Goal: Task Accomplishment & Management: Manage account settings

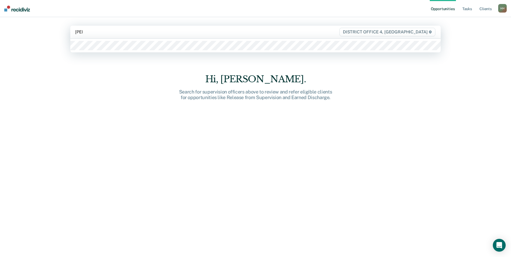
type input "[PERSON_NAME]"
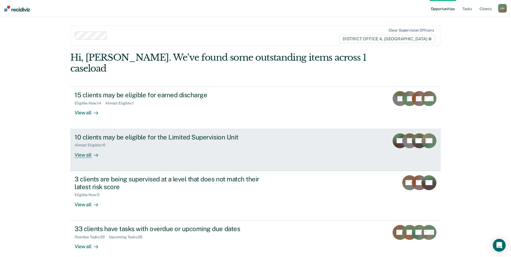
click at [146, 139] on div "10 clients may be eligible for the Limited Supervision Unit Almost Eligible : 1…" at bounding box center [174, 145] width 200 height 25
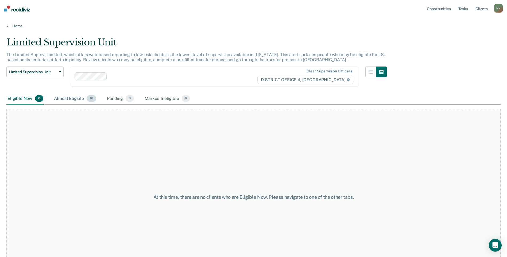
click at [79, 98] on div "Almost Eligible 10" at bounding box center [75, 99] width 44 height 12
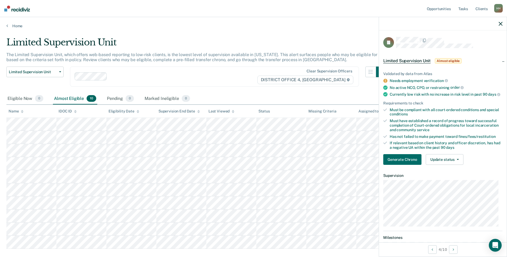
click at [385, 80] on icon at bounding box center [385, 81] width 4 height 4
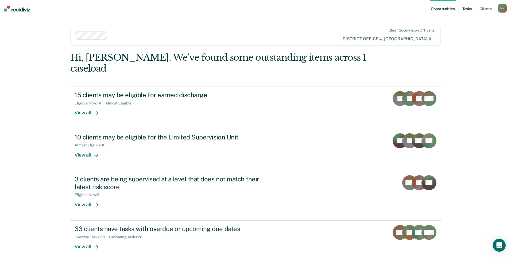
click at [464, 8] on link "Tasks" at bounding box center [467, 8] width 12 height 17
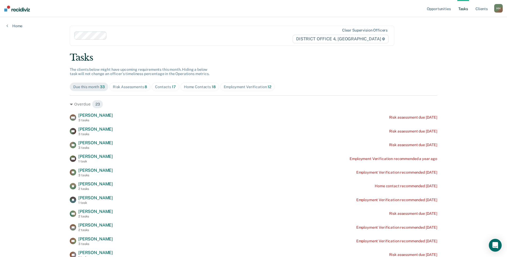
click at [189, 86] on div "Home Contacts 18" at bounding box center [200, 87] width 32 height 5
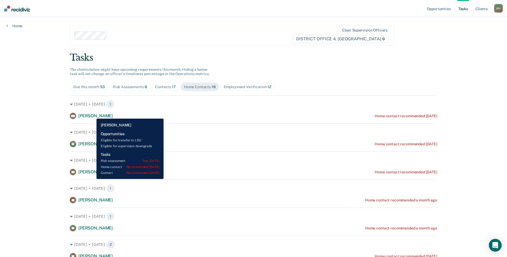
click at [92, 115] on span "Gertine Wood" at bounding box center [95, 115] width 34 height 5
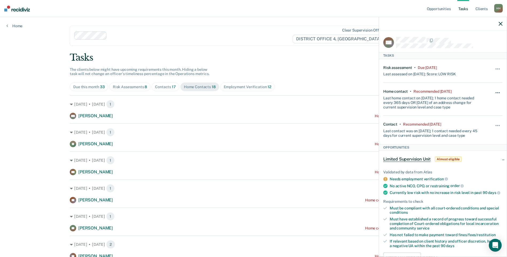
click at [493, 91] on button "button" at bounding box center [497, 95] width 9 height 9
click at [474, 134] on button "90 days" at bounding box center [483, 135] width 38 height 9
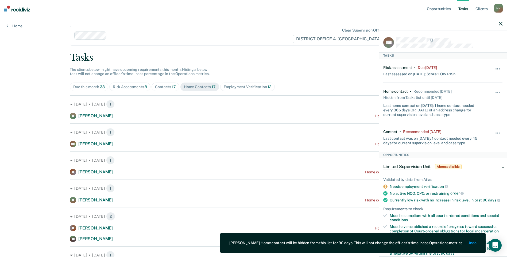
click at [493, 69] on button "button" at bounding box center [497, 71] width 9 height 9
click at [473, 110] on button "90 days" at bounding box center [483, 111] width 38 height 9
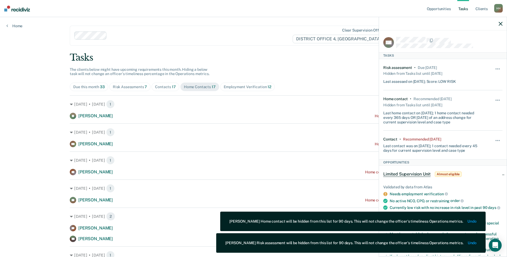
drag, startPoint x: 491, startPoint y: 140, endPoint x: 491, endPoint y: 137, distance: 2.9
click at [493, 139] on button "button" at bounding box center [497, 143] width 9 height 9
click at [477, 183] on button "90 days" at bounding box center [483, 183] width 38 height 9
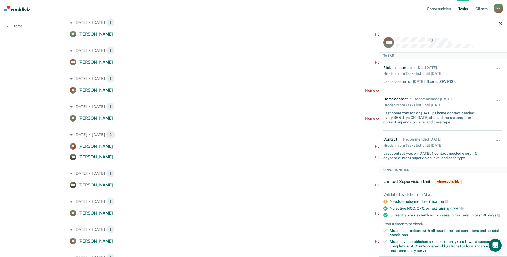
scroll to position [80, 0]
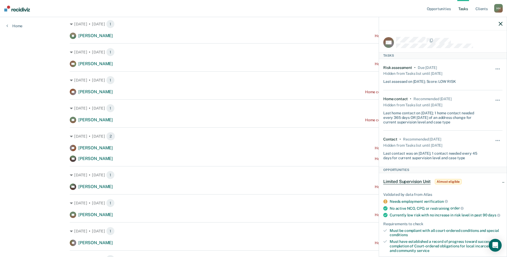
click at [502, 23] on div at bounding box center [443, 23] width 128 height 13
click at [501, 23] on icon "button" at bounding box center [500, 24] width 4 height 4
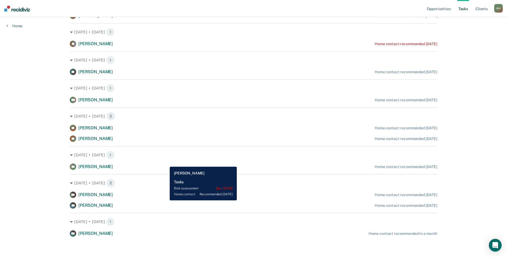
scroll to position [280, 0]
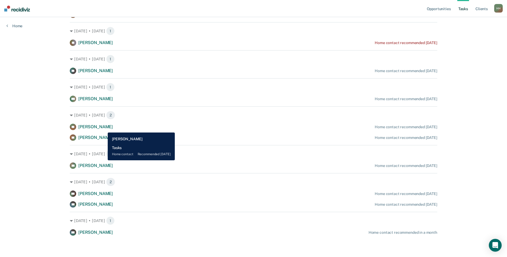
click at [104, 128] on span "Samantha Lewis" at bounding box center [95, 126] width 34 height 5
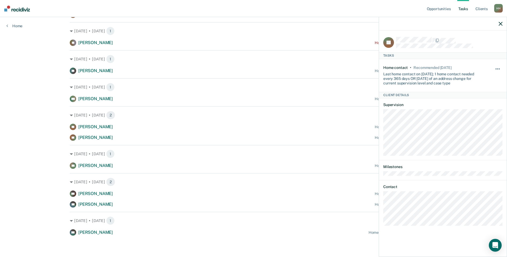
click at [498, 69] on button "button" at bounding box center [497, 71] width 9 height 9
click at [479, 104] on button "30 days" at bounding box center [483, 103] width 38 height 9
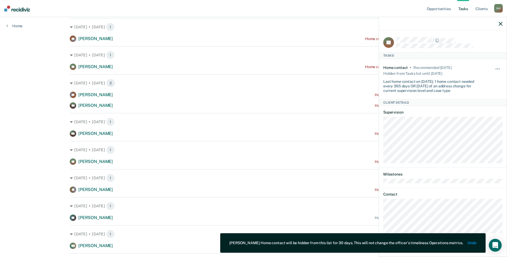
scroll to position [56, 0]
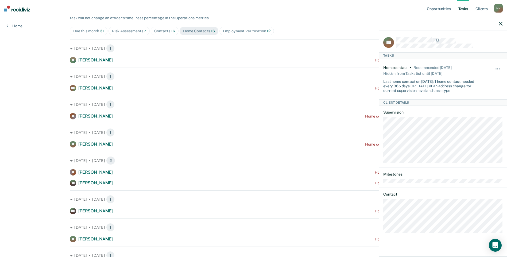
drag, startPoint x: 136, startPoint y: 29, endPoint x: 136, endPoint y: 32, distance: 3.3
click at [137, 29] on div "Risk Assessments 7" at bounding box center [129, 31] width 34 height 5
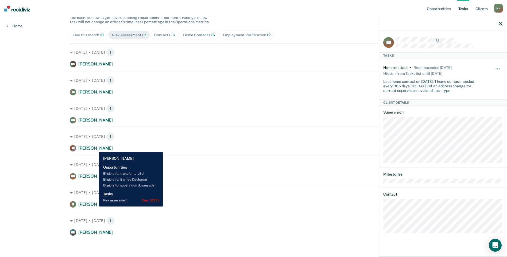
click at [95, 148] on span "Charles Burk" at bounding box center [95, 148] width 34 height 5
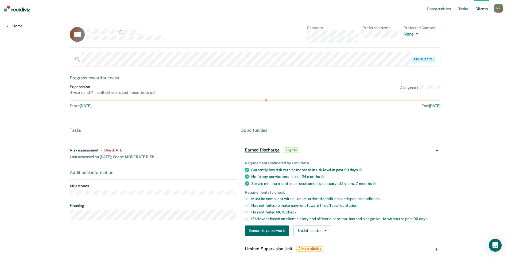
click at [9, 26] on link "Home" at bounding box center [14, 25] width 16 height 5
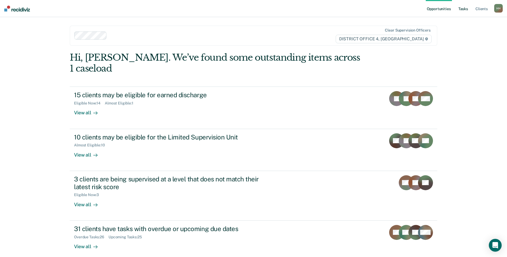
click at [467, 9] on link "Tasks" at bounding box center [463, 8] width 12 height 17
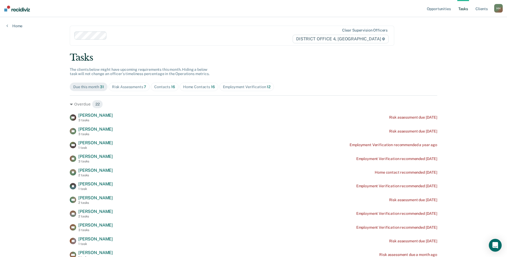
click at [195, 86] on div "Home Contacts 16" at bounding box center [199, 87] width 32 height 5
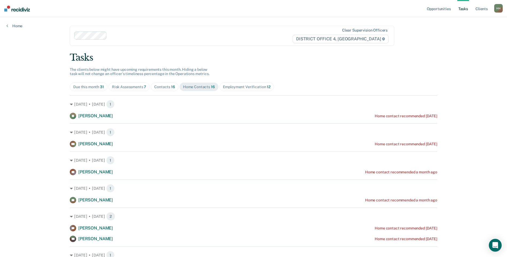
click at [165, 85] on div "Contacts 16" at bounding box center [164, 87] width 21 height 5
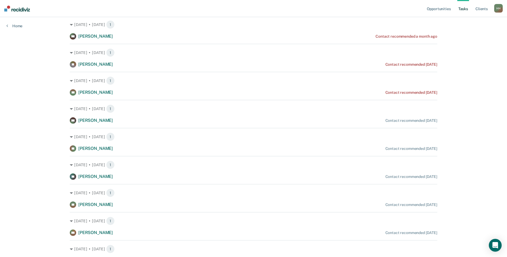
scroll to position [2, 0]
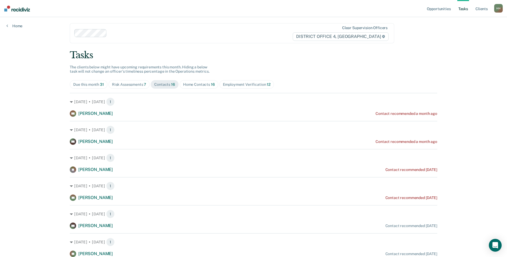
click at [233, 84] on div "Employment Verification 12" at bounding box center [247, 84] width 48 height 5
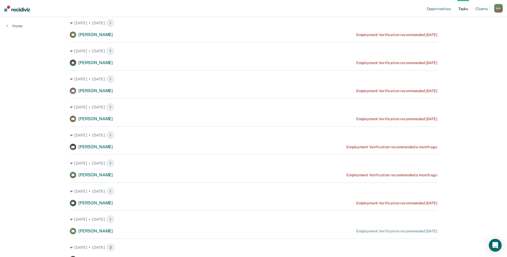
scroll to position [0, 0]
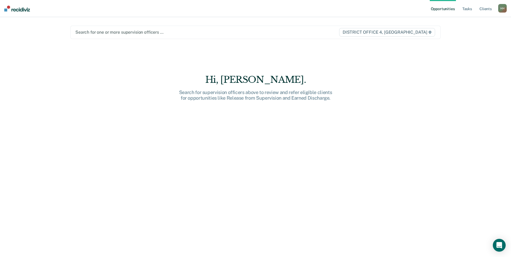
click at [116, 33] on div at bounding box center [201, 32] width 252 height 6
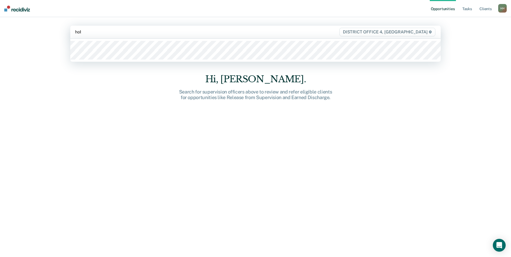
type input "hobb"
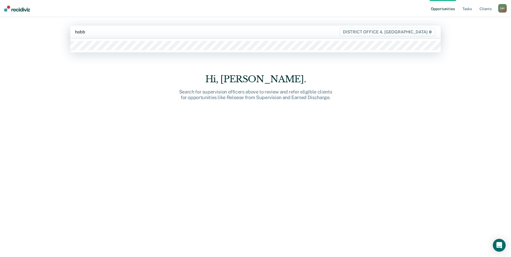
click at [112, 40] on div at bounding box center [255, 46] width 370 height 14
